Goal: Information Seeking & Learning: Learn about a topic

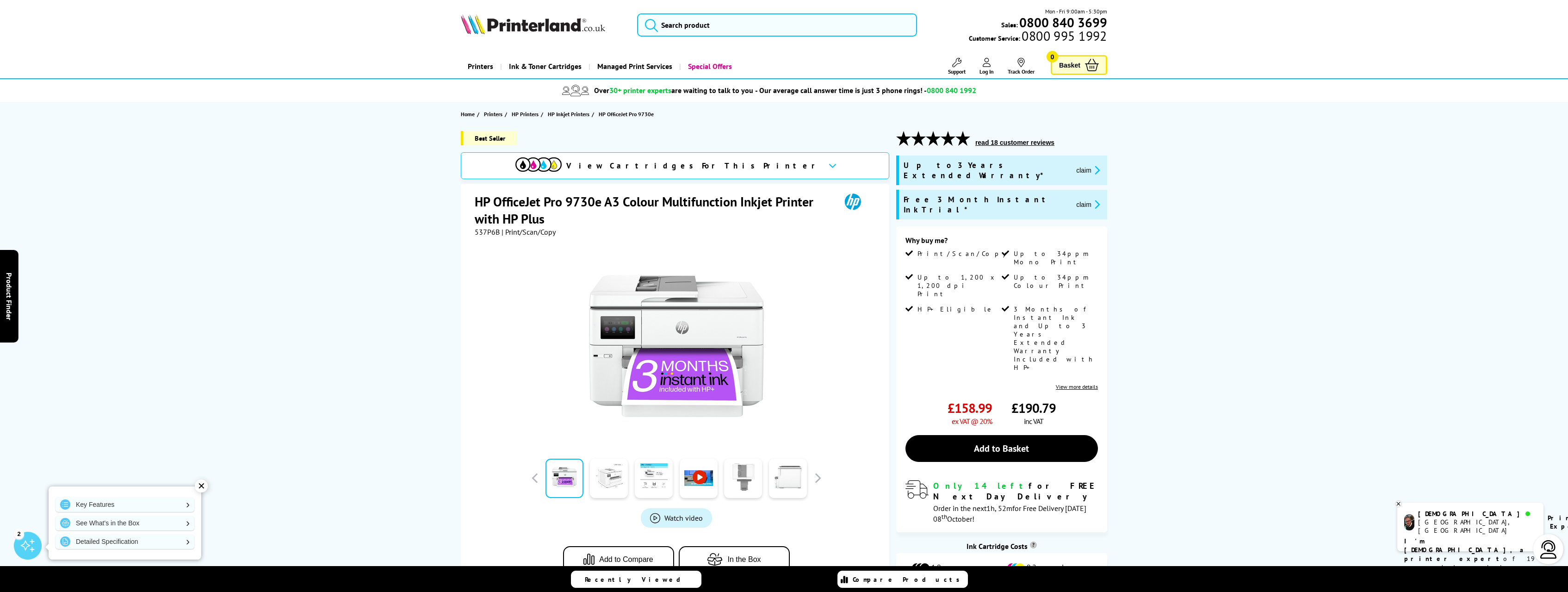
click at [603, 476] on link at bounding box center [609, 478] width 38 height 40
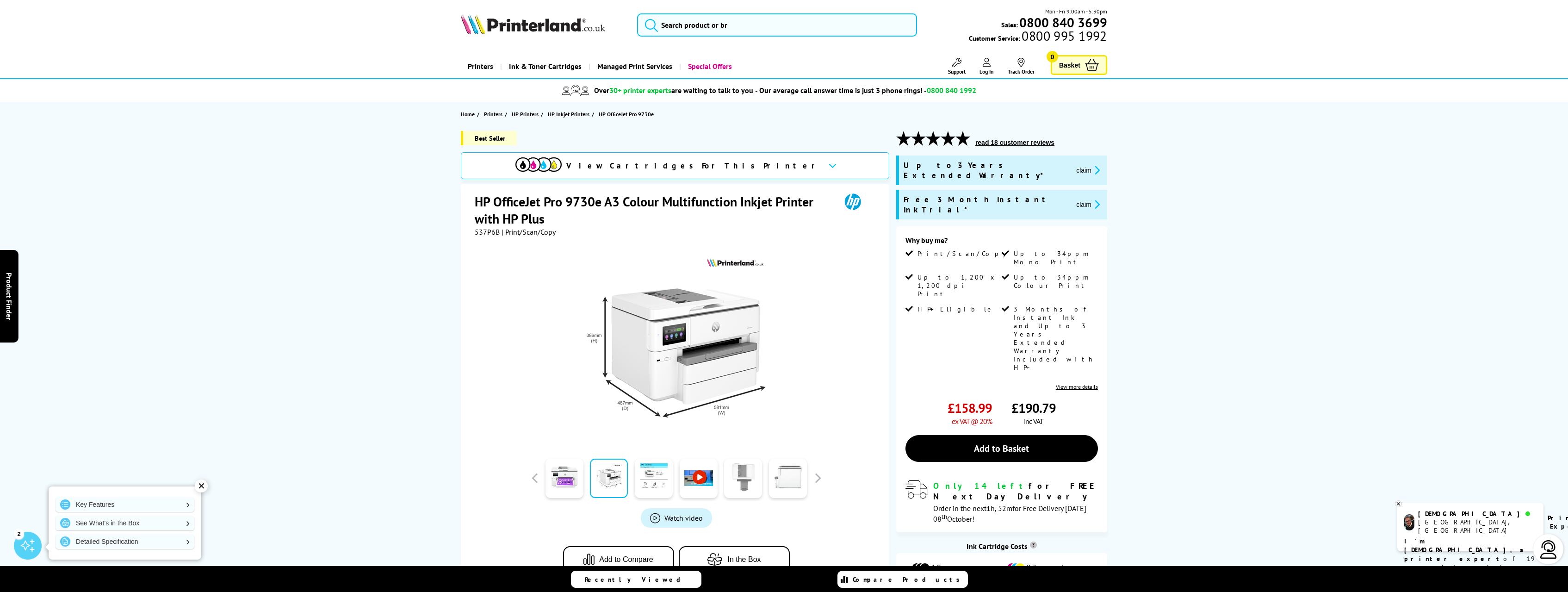
click at [611, 481] on link at bounding box center [609, 478] width 38 height 40
click at [637, 479] on link at bounding box center [654, 478] width 38 height 40
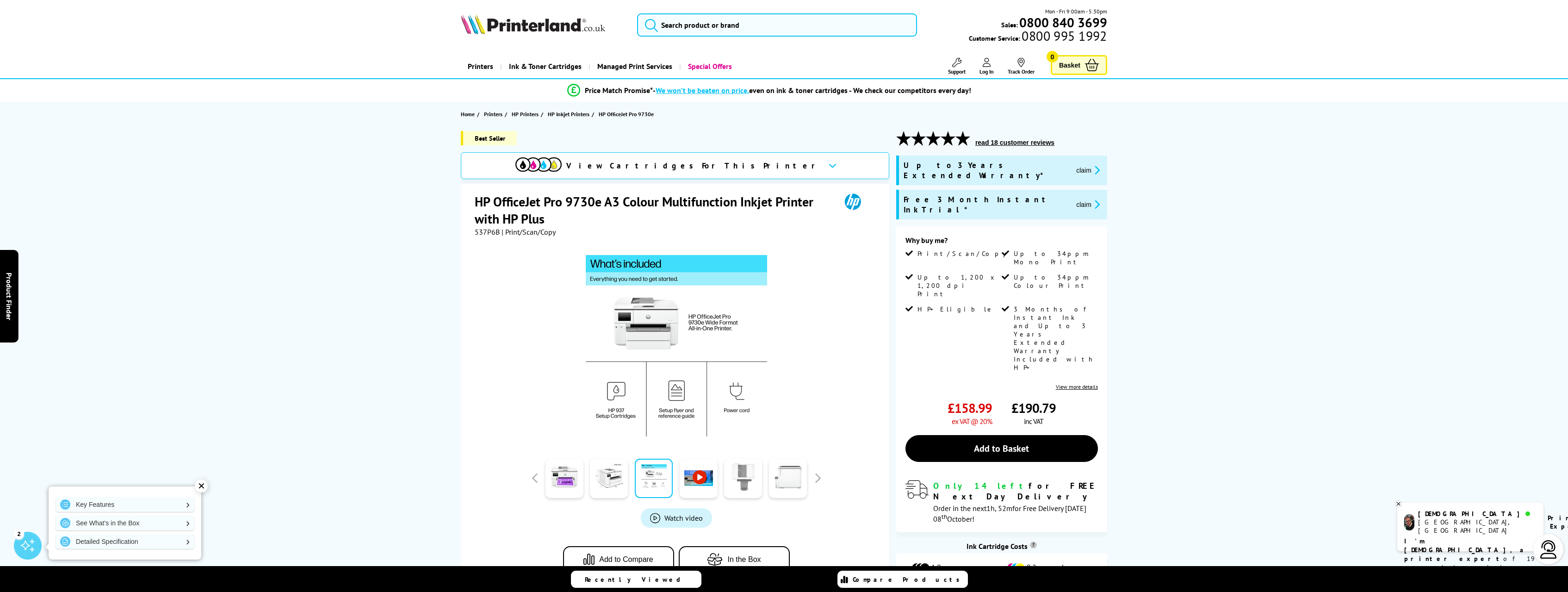
click at [684, 477] on link at bounding box center [699, 478] width 38 height 40
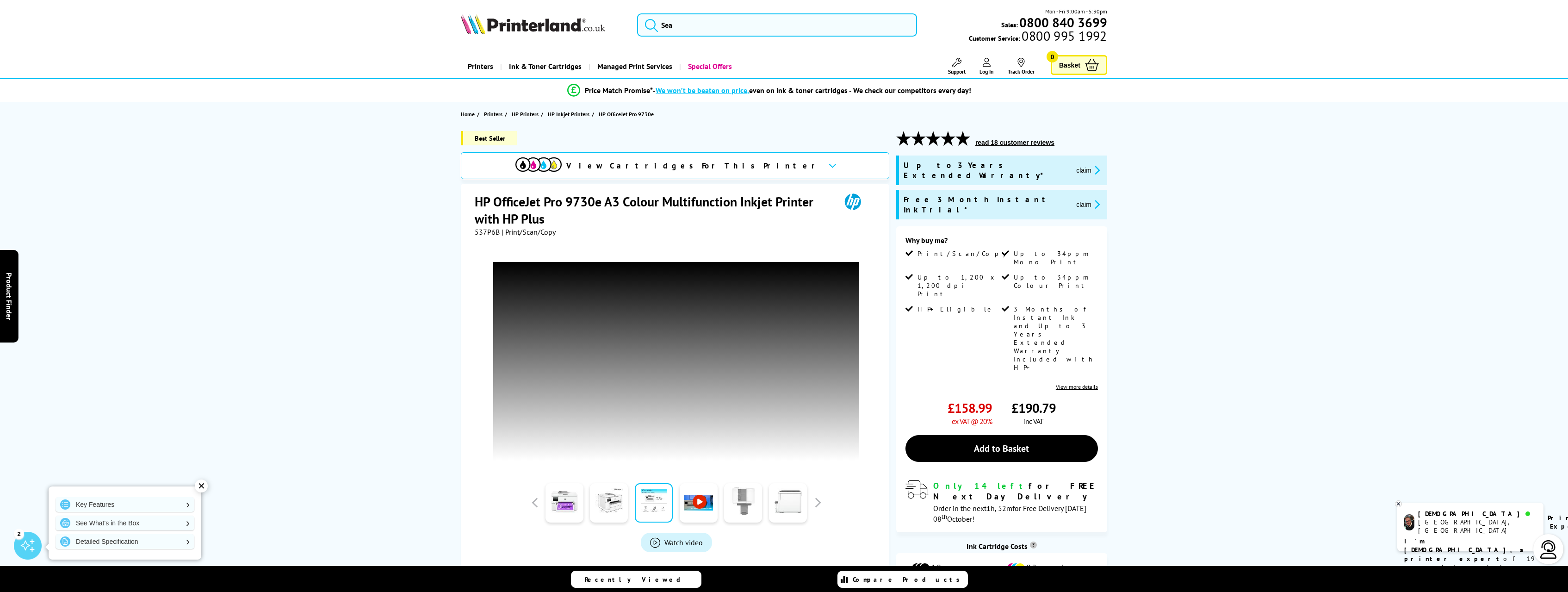
click at [748, 509] on link at bounding box center [743, 502] width 38 height 40
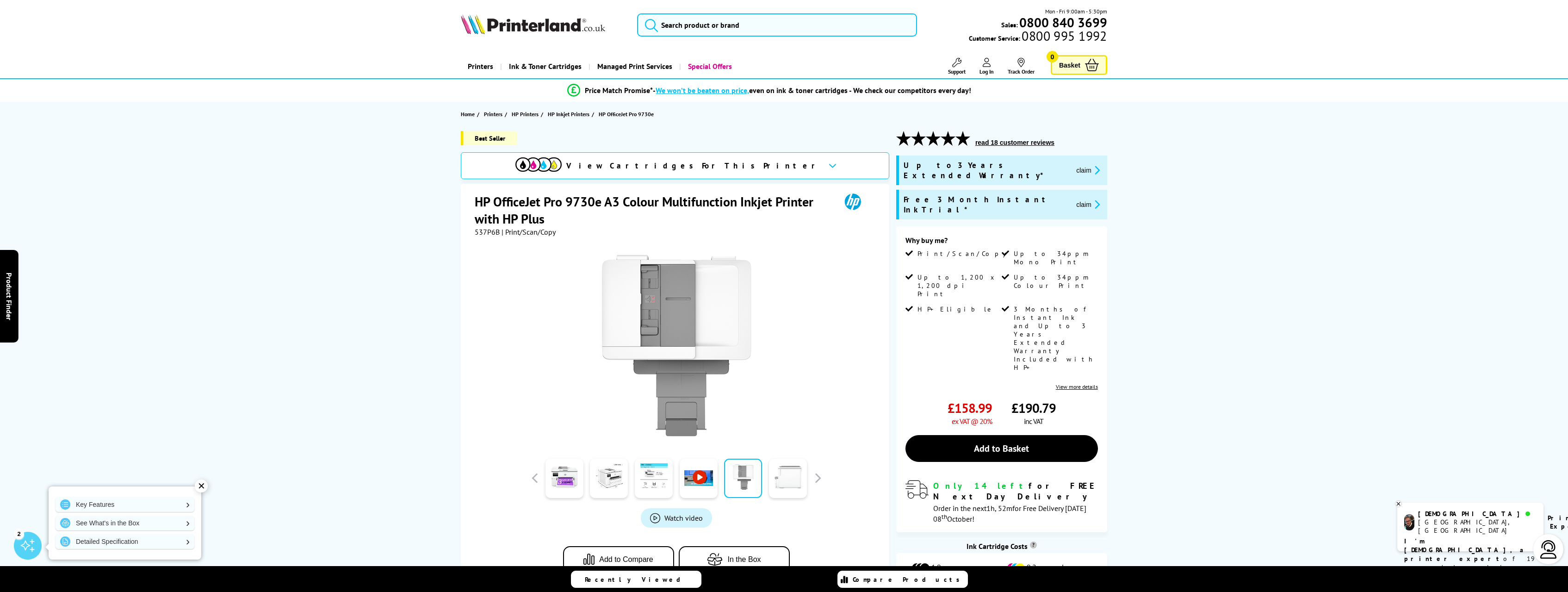
click at [782, 482] on link at bounding box center [788, 478] width 38 height 40
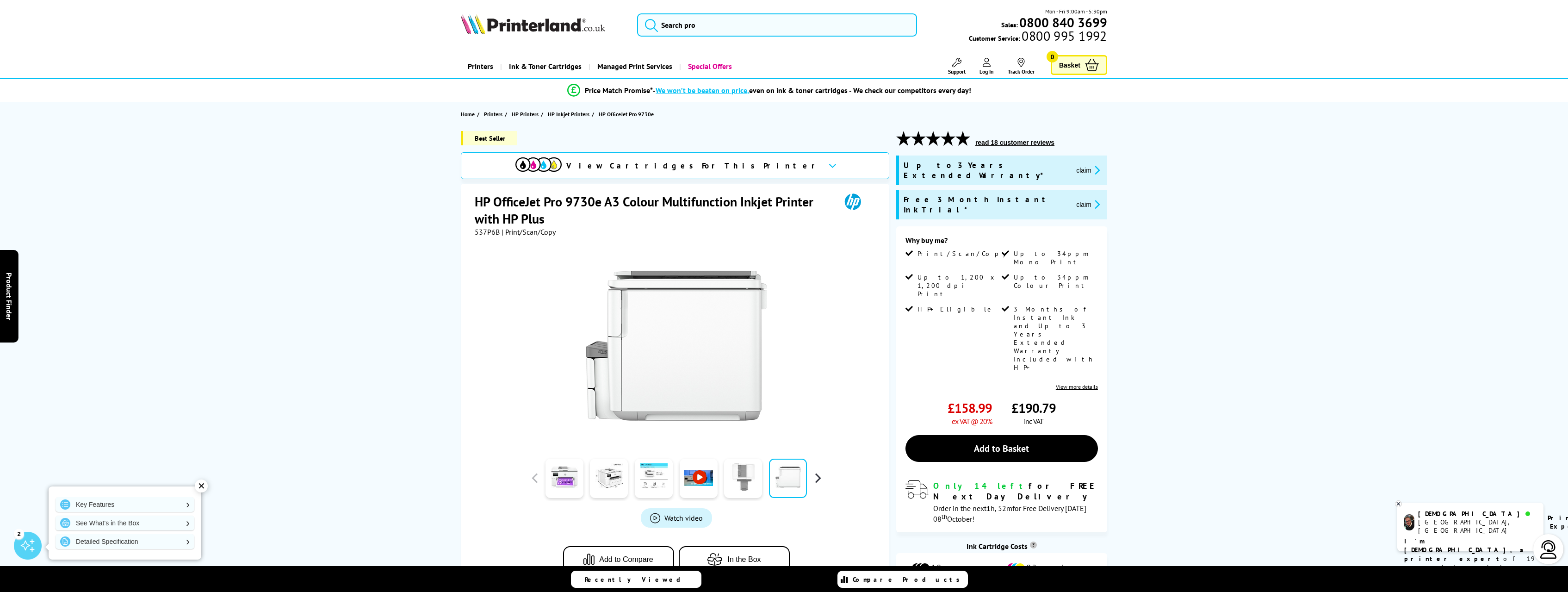
click at [821, 479] on button "button" at bounding box center [817, 478] width 14 height 14
click at [757, 482] on link at bounding box center [743, 478] width 38 height 40
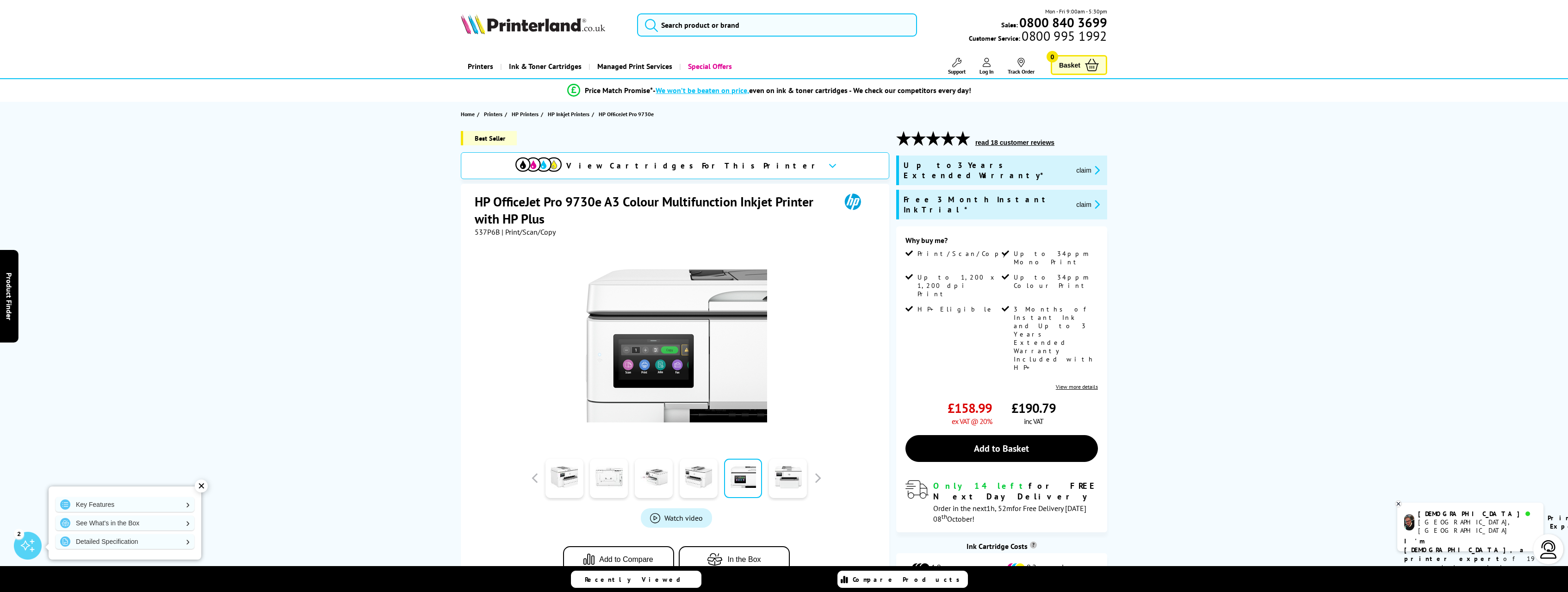
click at [633, 373] on img at bounding box center [676, 346] width 181 height 181
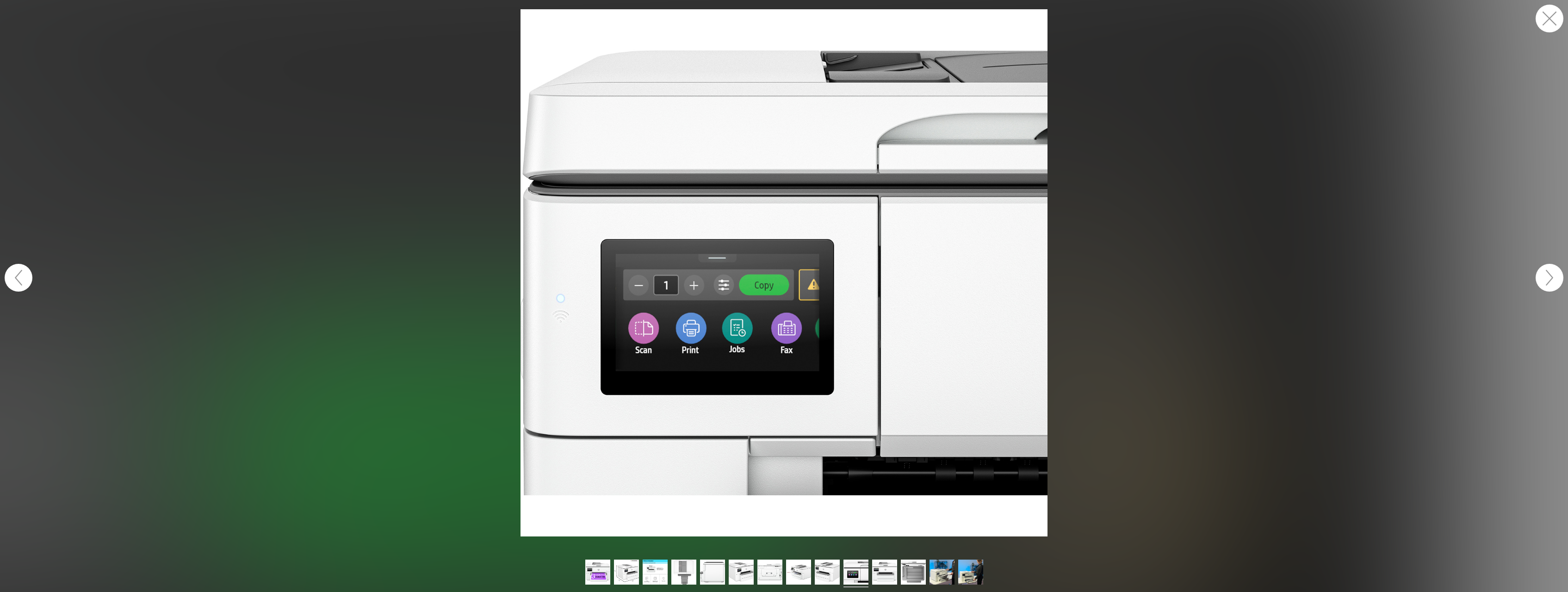
click at [1552, 279] on button "button" at bounding box center [1550, 278] width 28 height 28
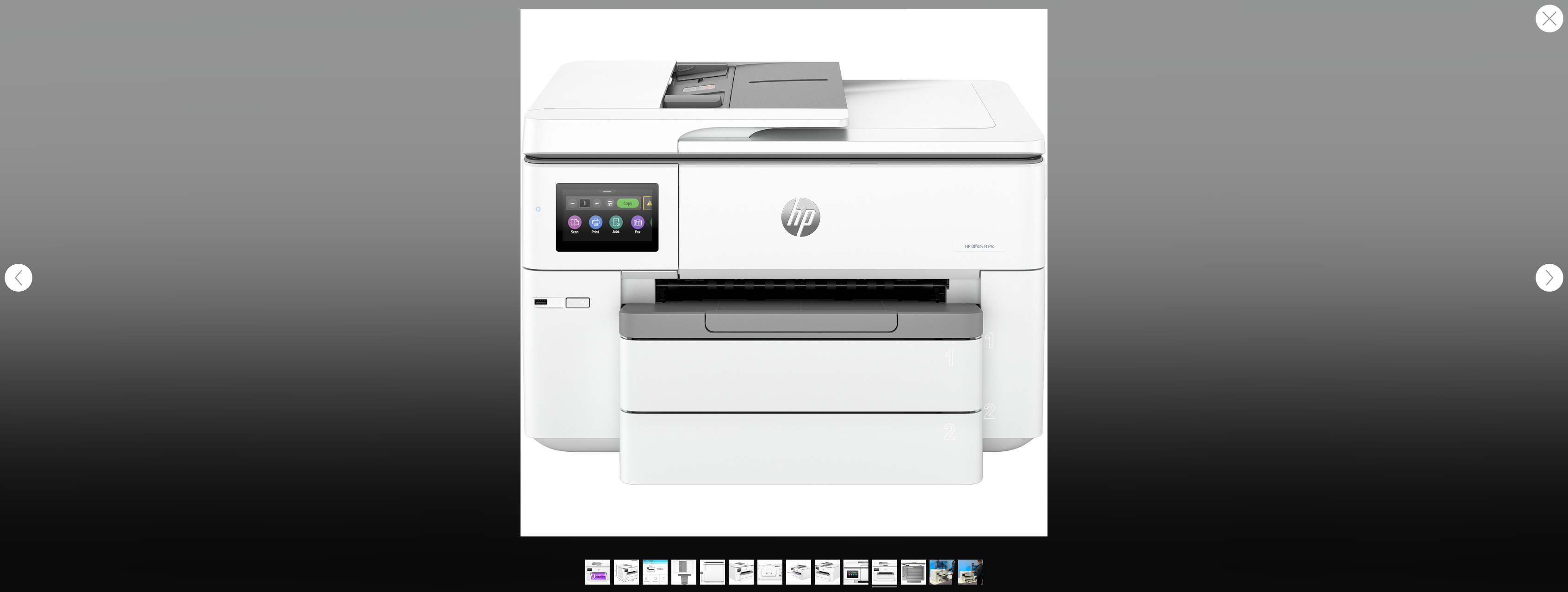
click at [1553, 279] on button "button" at bounding box center [1550, 278] width 28 height 28
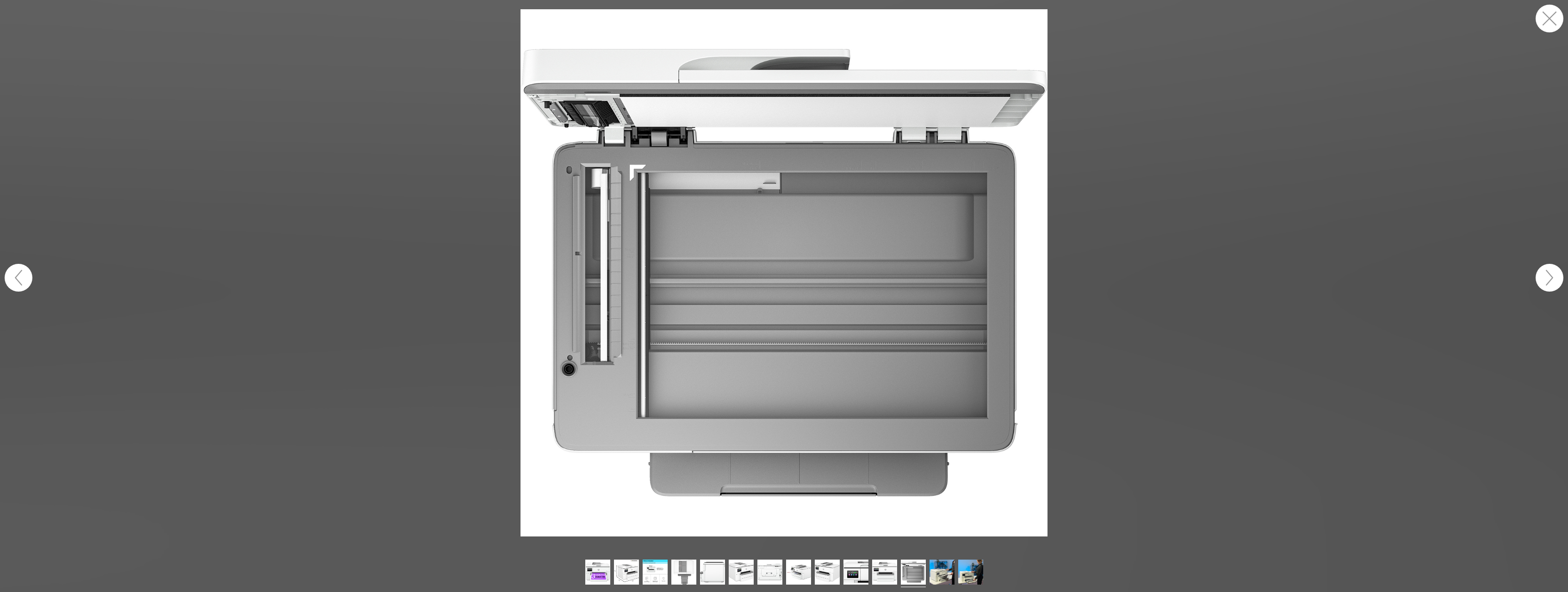
click at [1553, 279] on button "button" at bounding box center [1550, 278] width 28 height 28
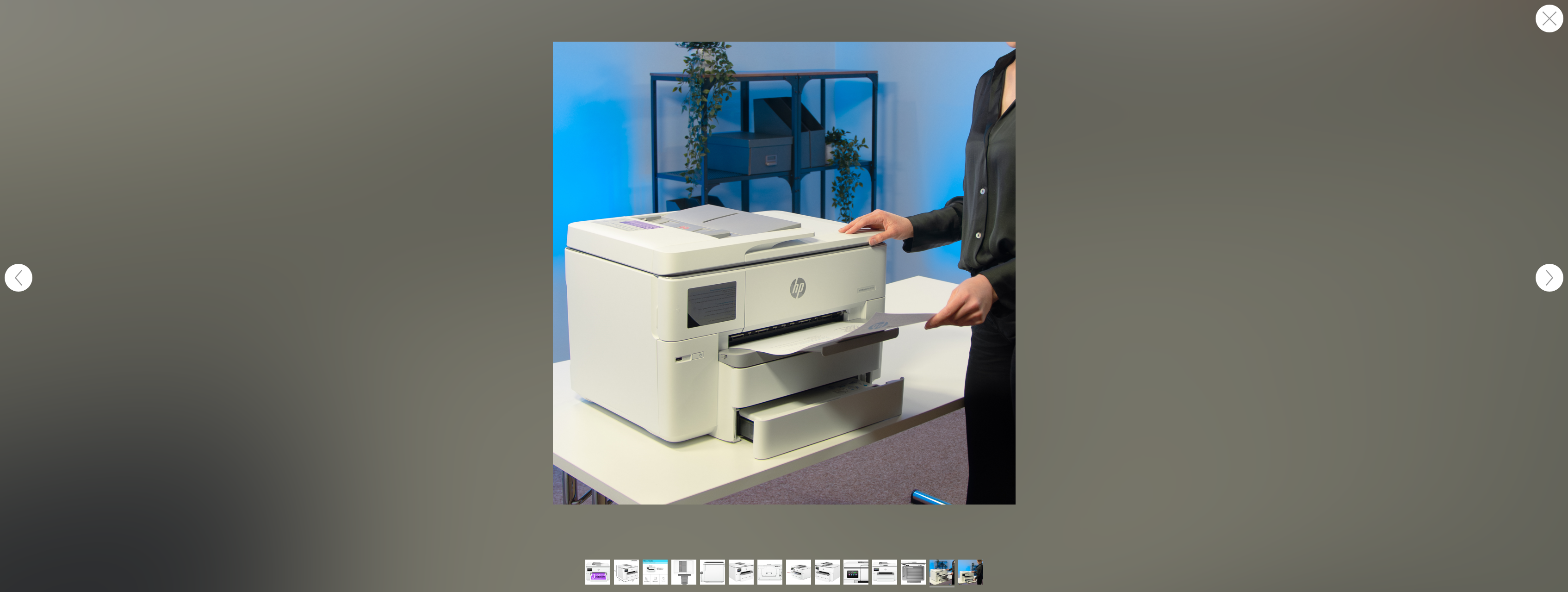
click at [1553, 279] on button "button" at bounding box center [1550, 278] width 28 height 28
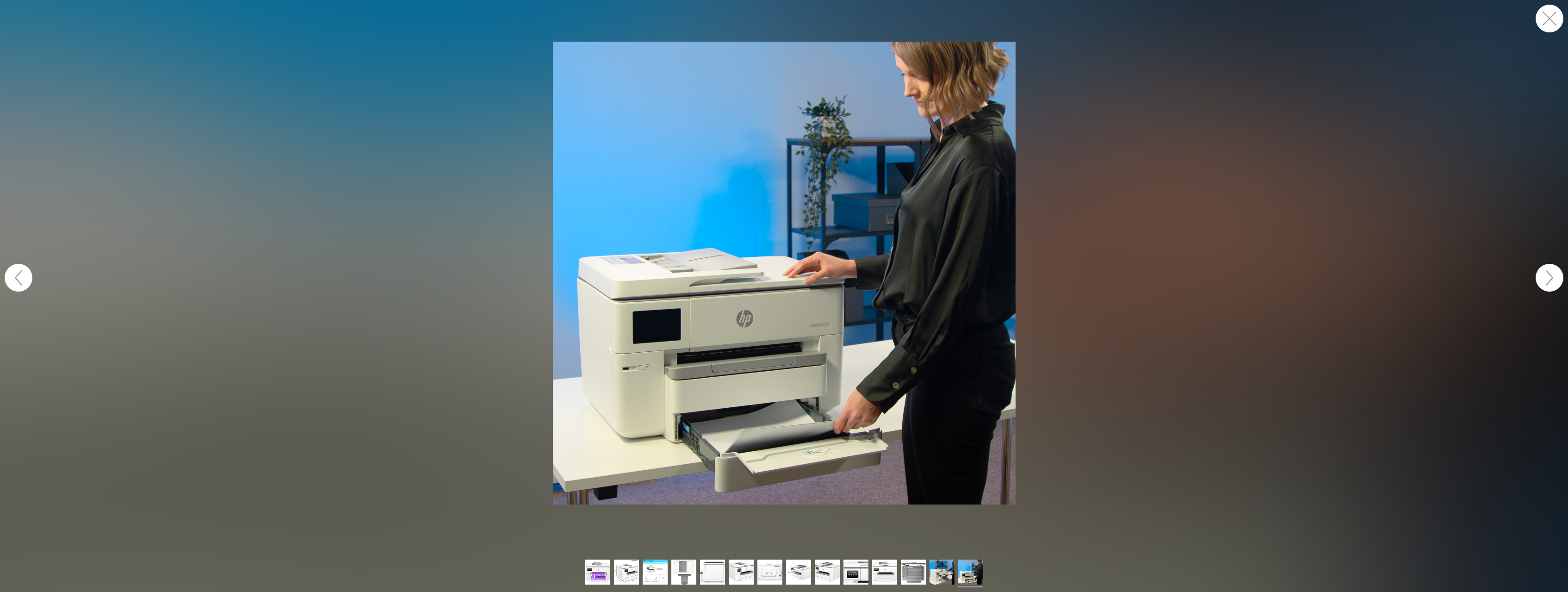
click at [1558, 13] on button "button" at bounding box center [1550, 19] width 28 height 28
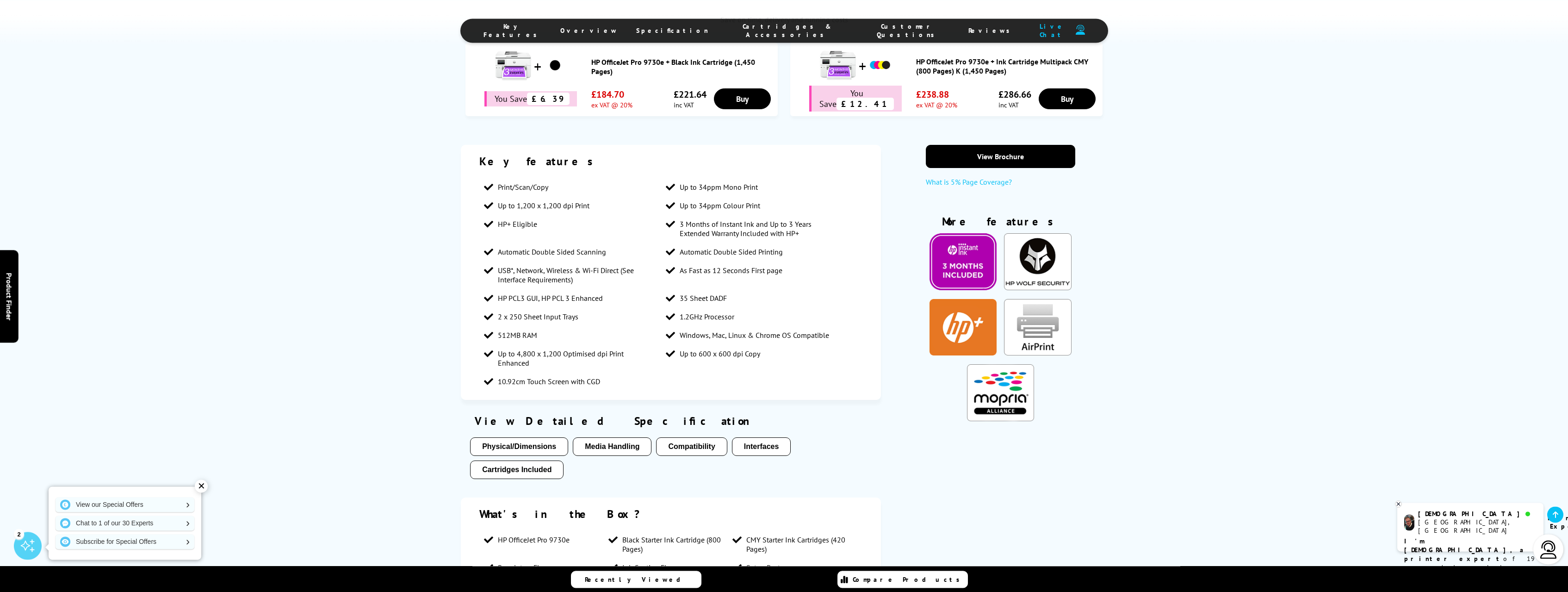
scroll to position [803, 0]
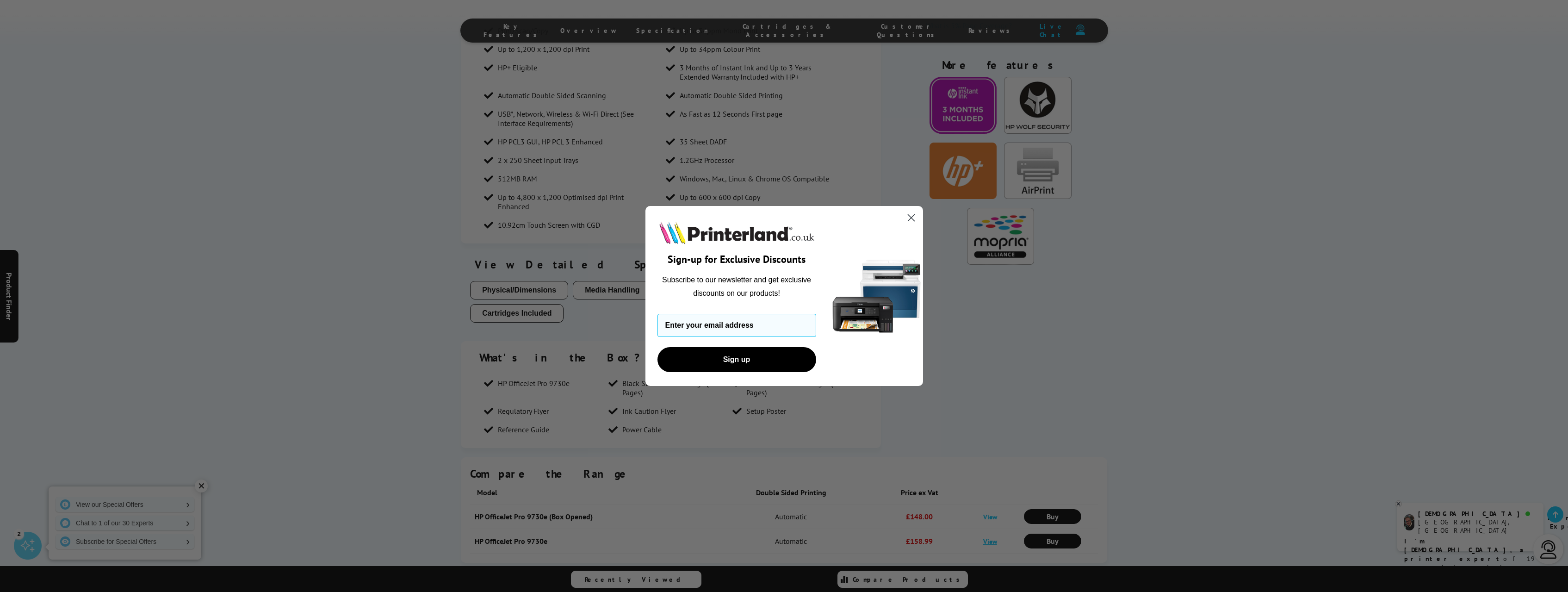
click at [911, 219] on icon "Close dialog" at bounding box center [911, 218] width 7 height 7
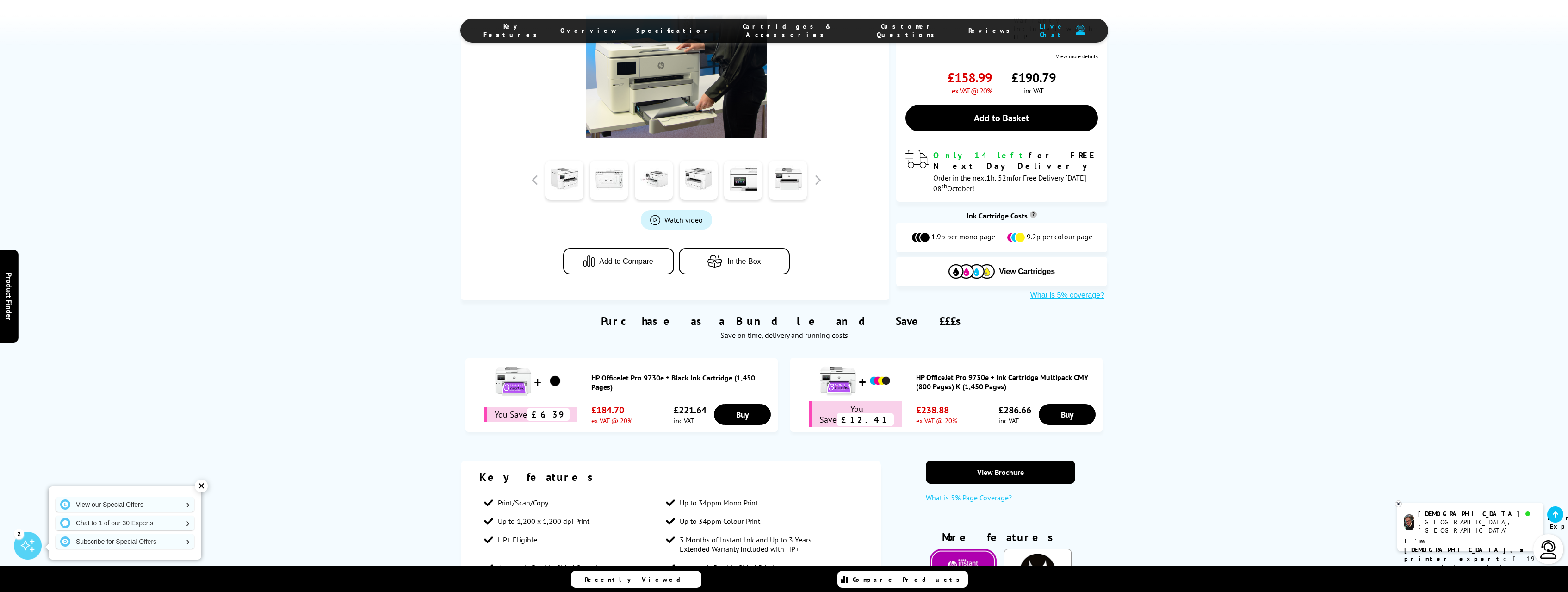
scroll to position [48, 0]
